Goal: Task Accomplishment & Management: Register for event/course

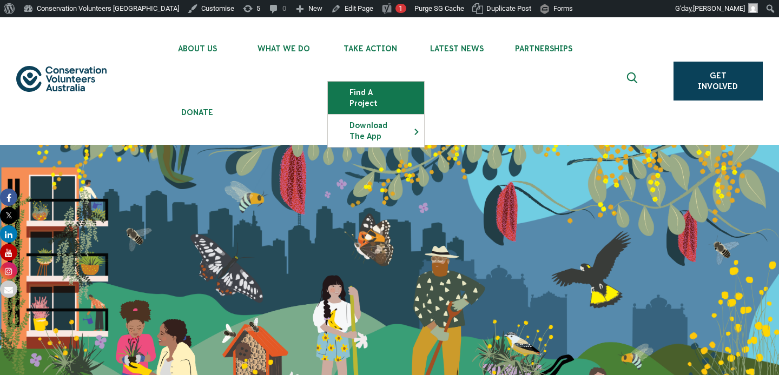
click at [367, 95] on link "Find a project" at bounding box center [376, 98] width 96 height 32
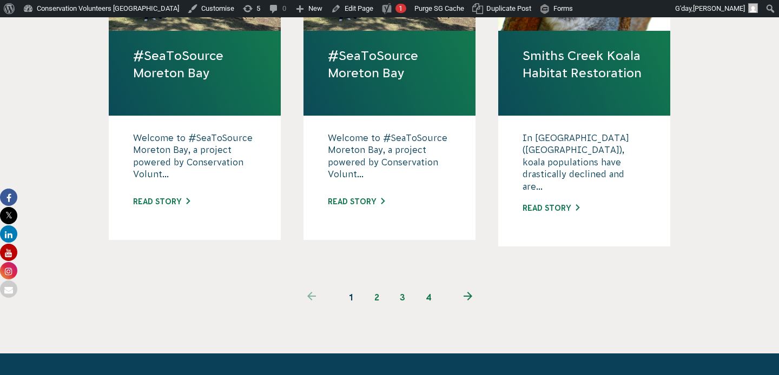
scroll to position [1211, 0]
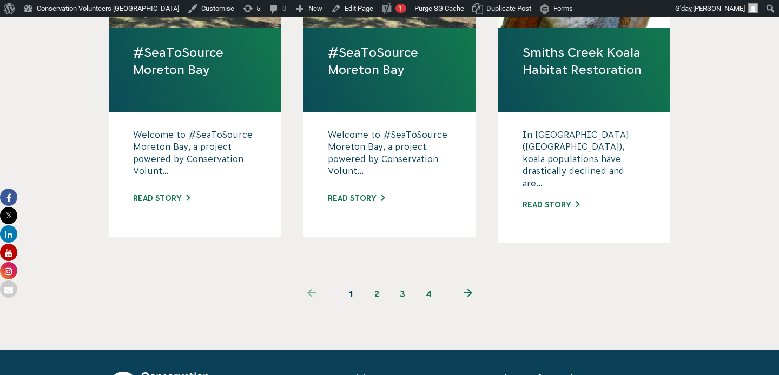
click at [377, 281] on link "2" at bounding box center [376, 294] width 26 height 26
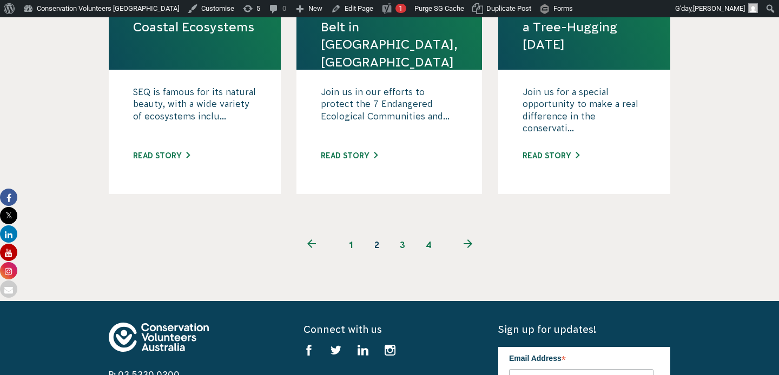
scroll to position [1260, 0]
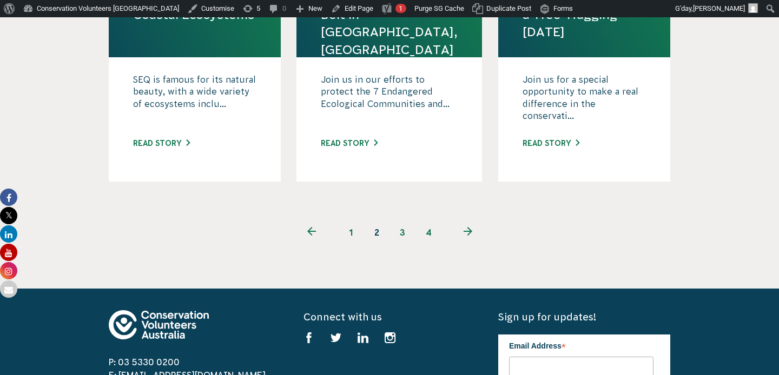
click at [404, 220] on link "3" at bounding box center [402, 233] width 26 height 26
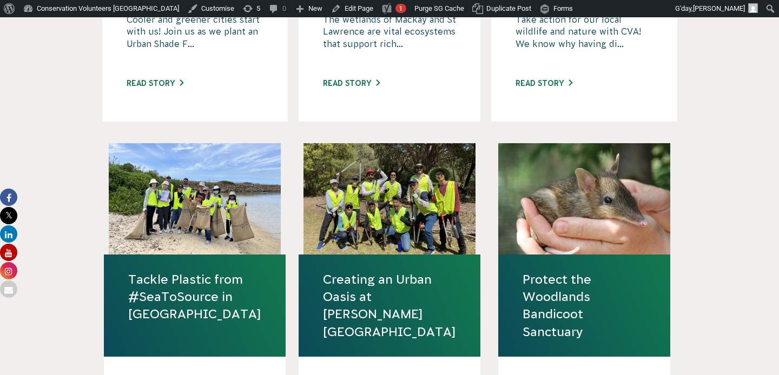
scroll to position [654, 0]
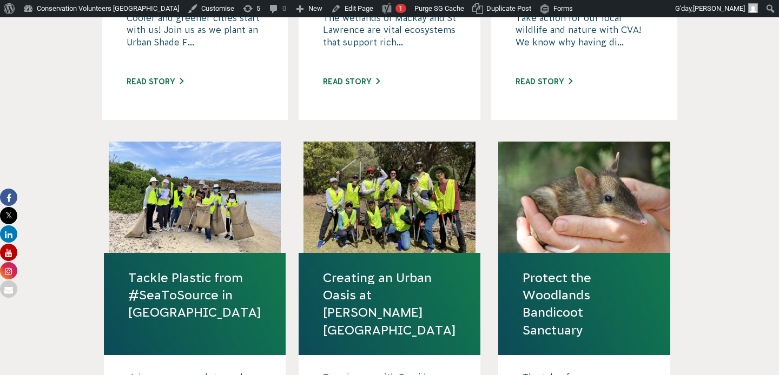
click at [572, 288] on link "Protect the Woodlands Bandicoot Sanctuary" at bounding box center [583, 304] width 123 height 70
